Goal: Find specific page/section: Find specific page/section

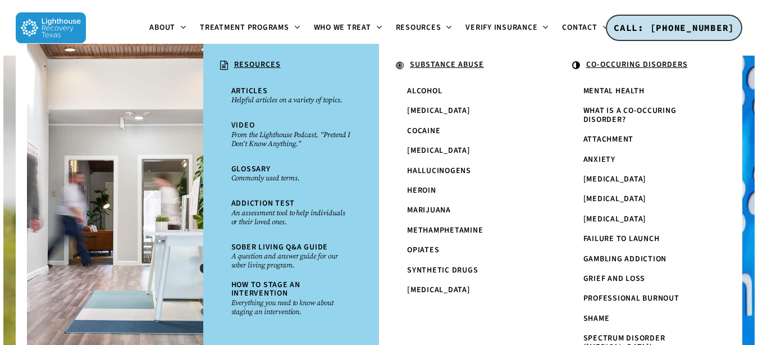
scroll to position [135, 0]
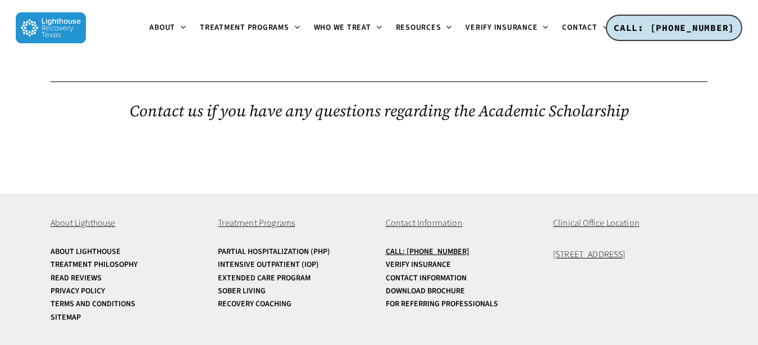
scroll to position [606, 0]
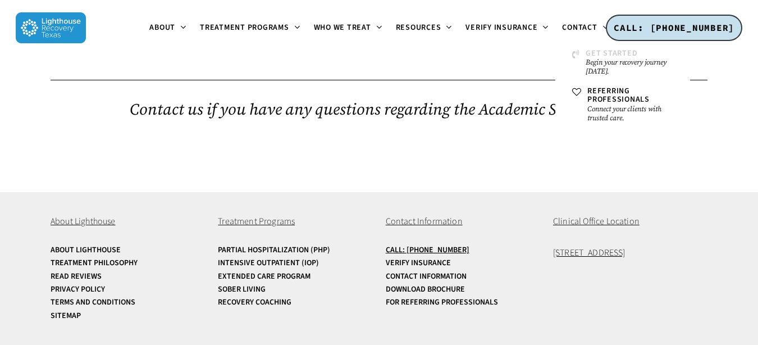
click at [595, 58] on small "Begin your recovery journey [DATE]." at bounding box center [630, 67] width 88 height 18
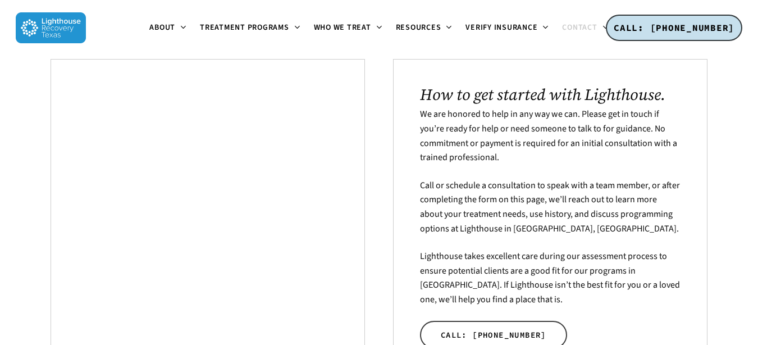
scroll to position [232, 0]
